Goal: Transaction & Acquisition: Purchase product/service

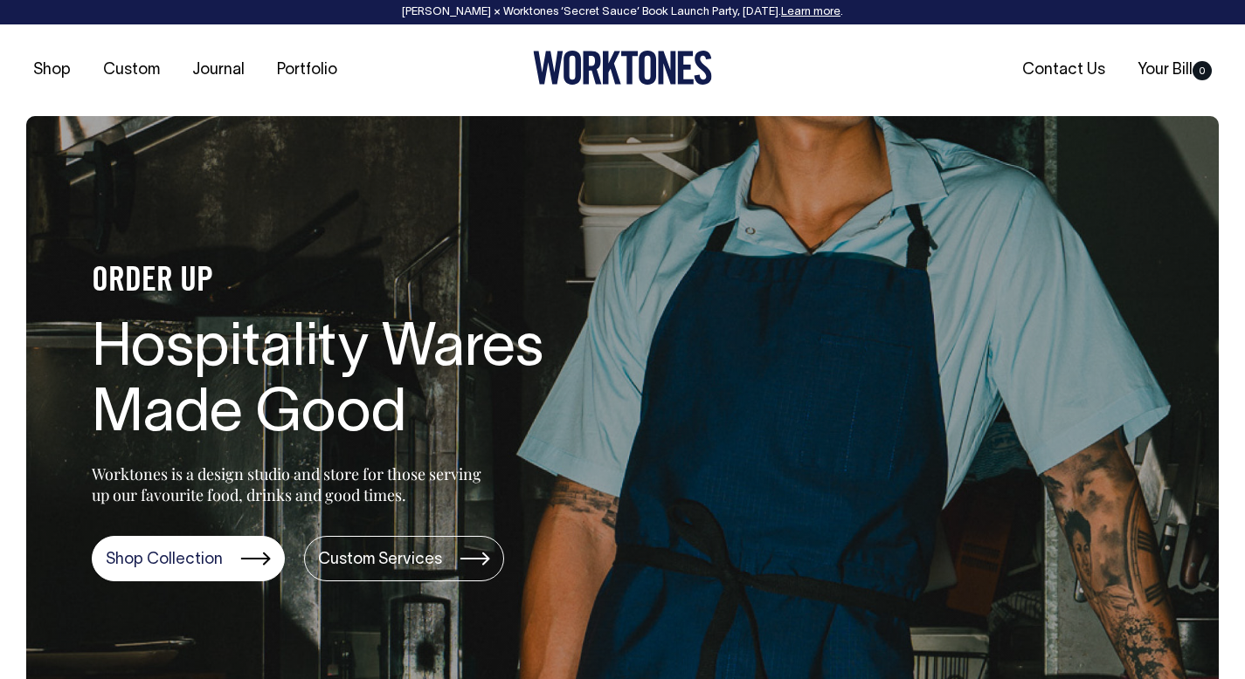
click at [223, 563] on link "Shop Collection" at bounding box center [188, 558] width 193 height 45
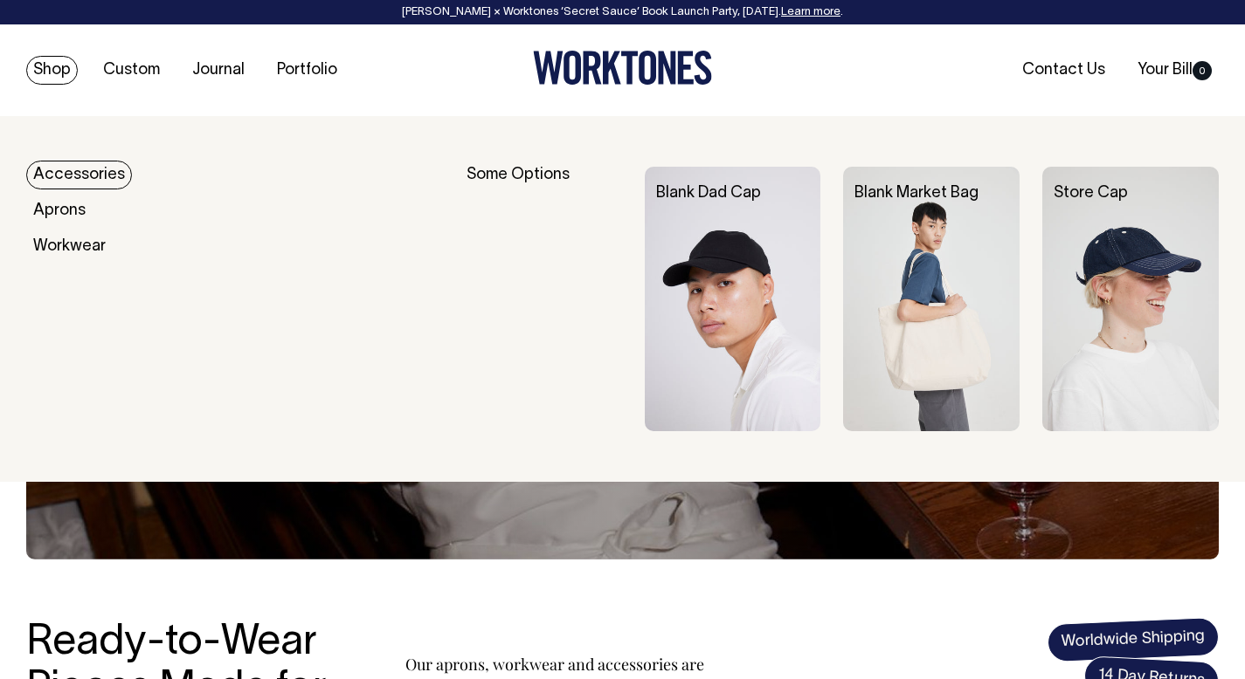
click at [939, 282] on img at bounding box center [931, 299] width 176 height 265
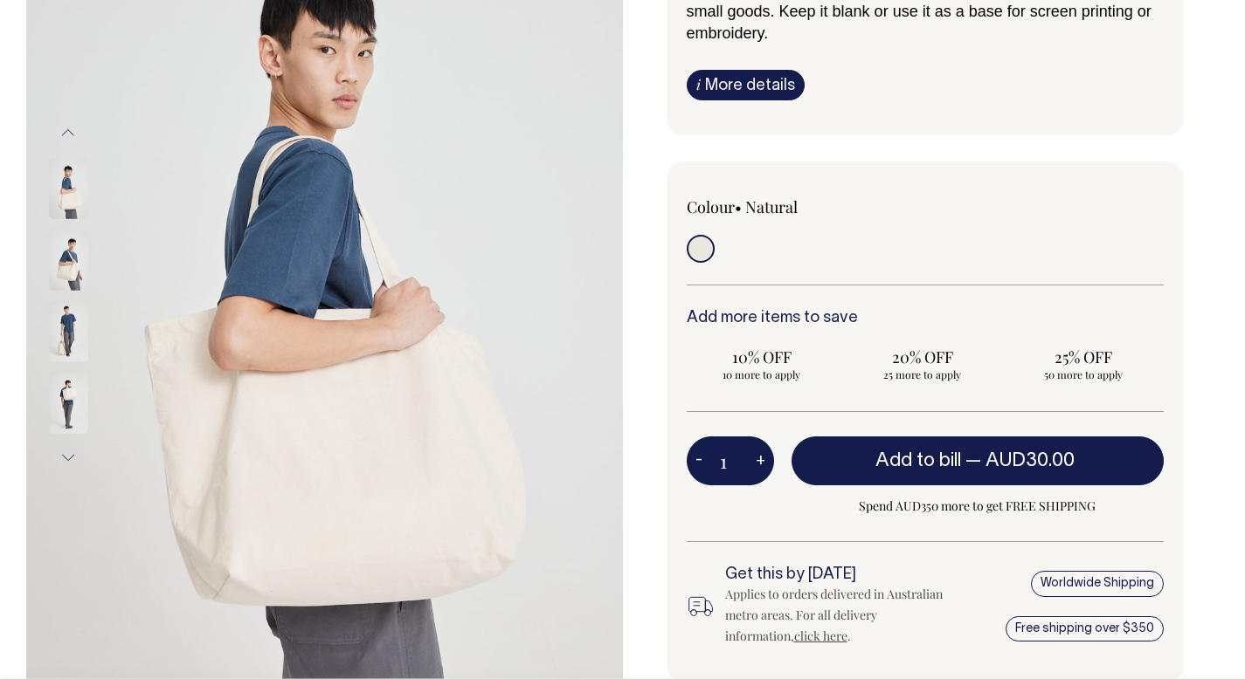
scroll to position [268, 0]
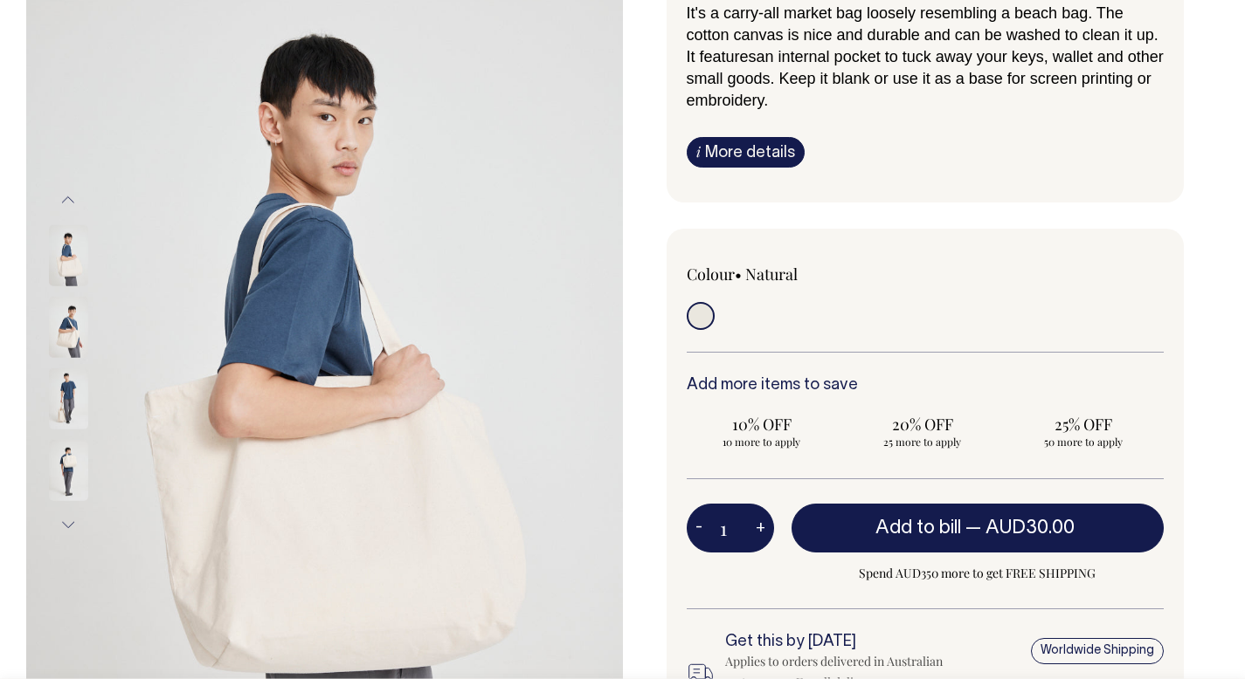
click at [751, 147] on link "i More details" at bounding box center [745, 152] width 118 height 31
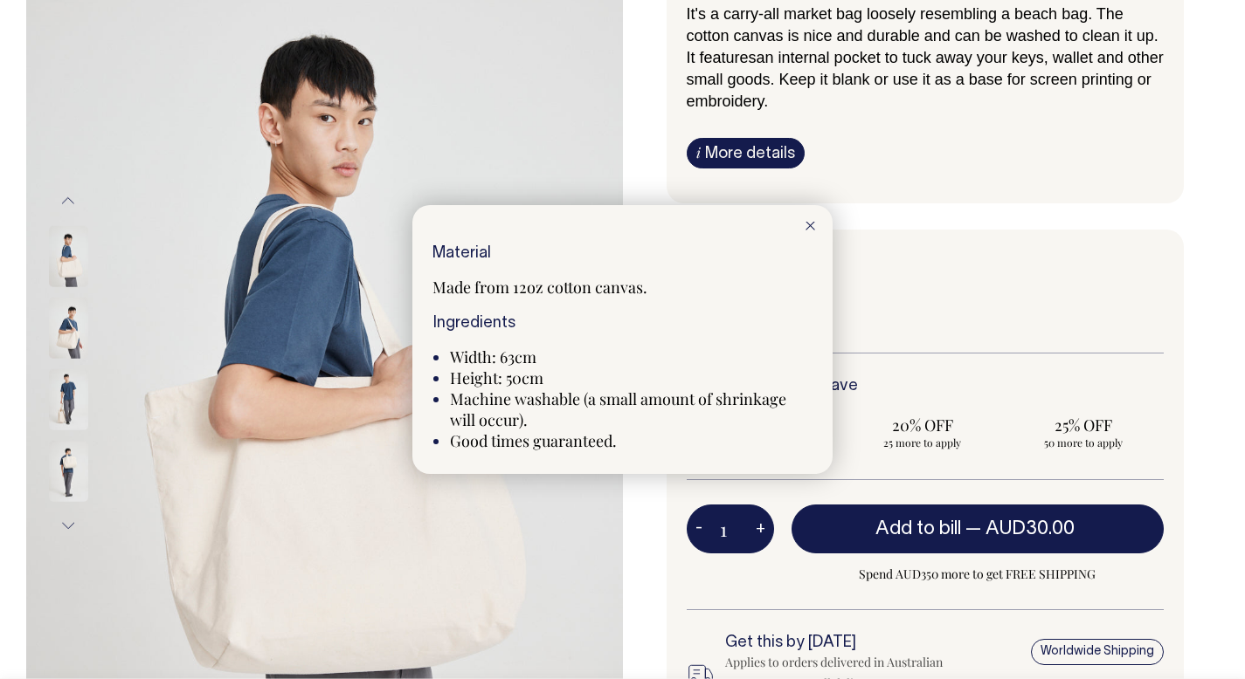
scroll to position [200, 0]
click at [813, 228] on icon at bounding box center [810, 226] width 10 height 9
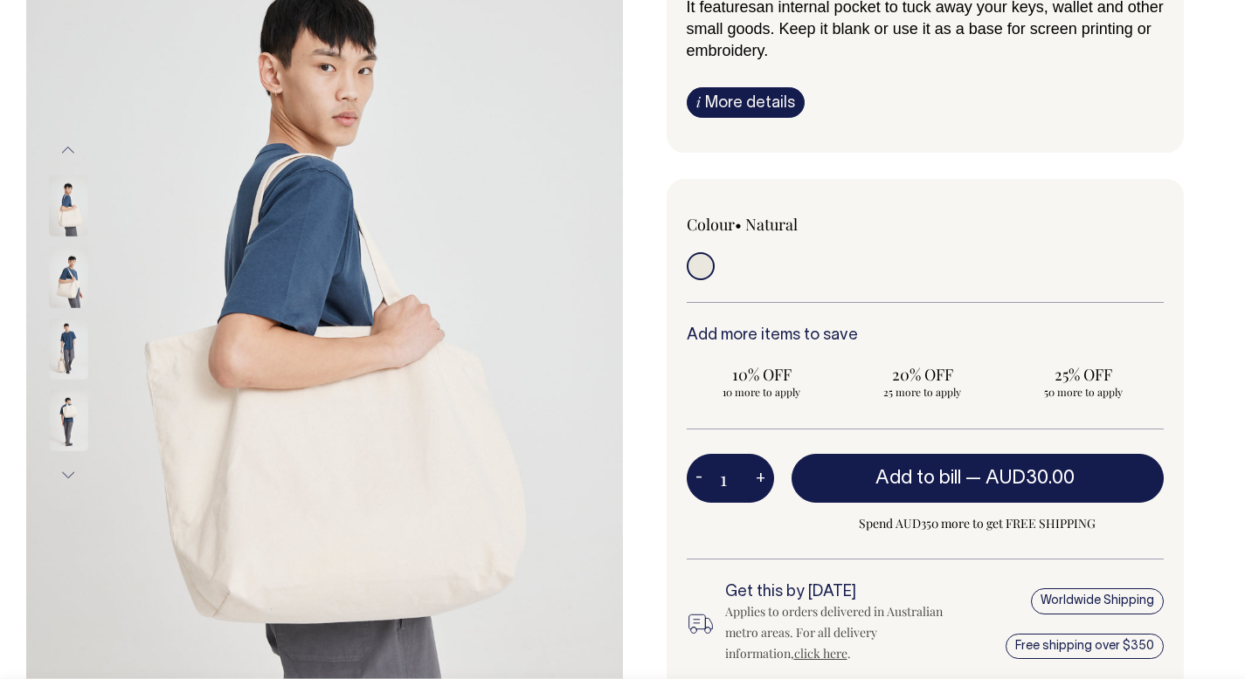
scroll to position [252, 0]
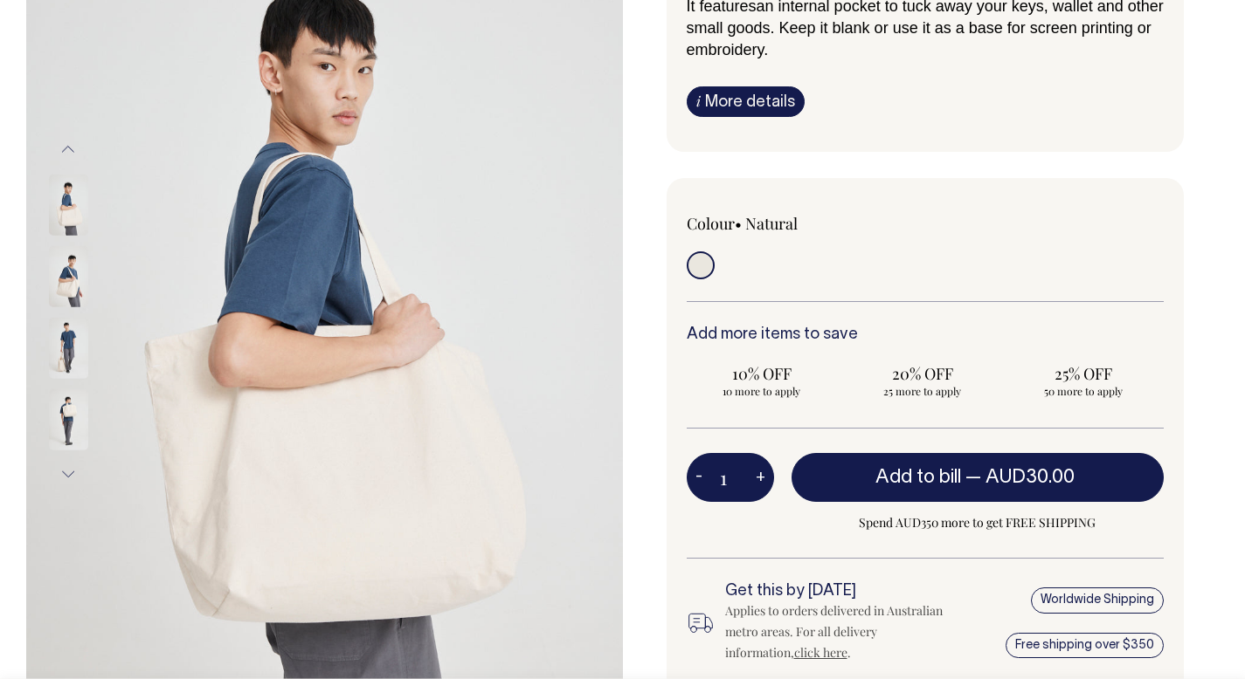
click at [69, 407] on img at bounding box center [68, 419] width 39 height 61
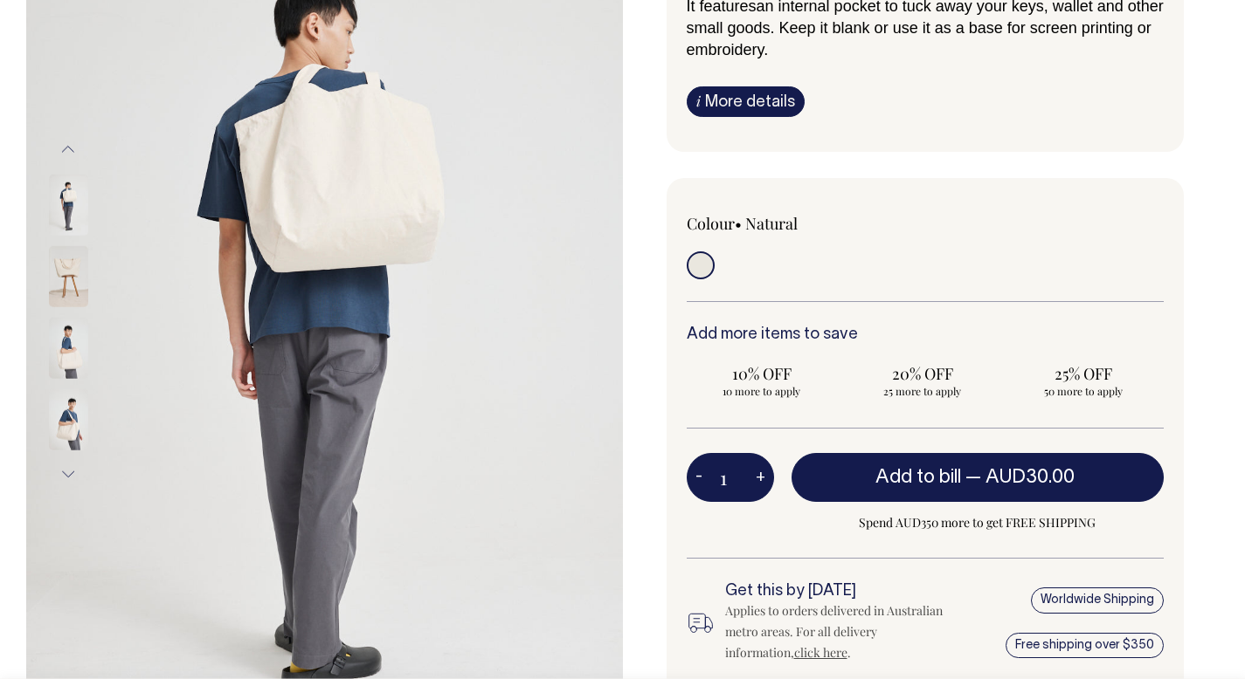
click at [66, 276] on img at bounding box center [68, 275] width 39 height 61
